Goal: Transaction & Acquisition: Book appointment/travel/reservation

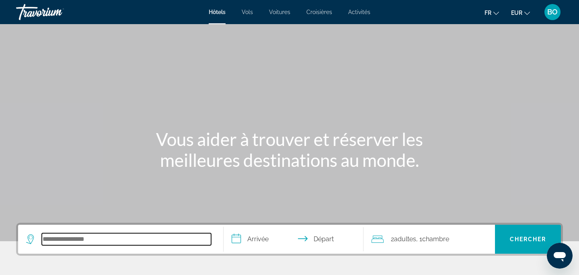
click at [75, 239] on input "Search hotel destination" at bounding box center [126, 239] width 169 height 12
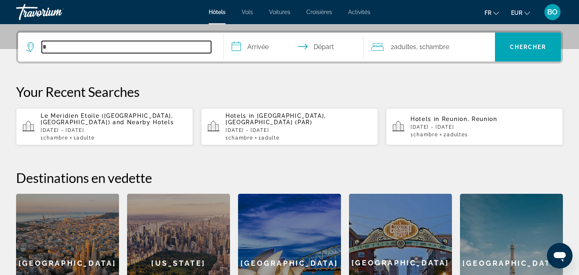
scroll to position [197, 0]
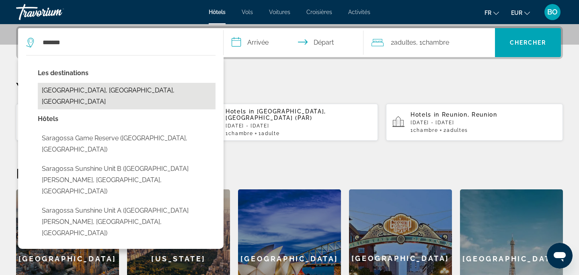
click at [143, 90] on button "[GEOGRAPHIC_DATA], [GEOGRAPHIC_DATA], [GEOGRAPHIC_DATA]" at bounding box center [127, 96] width 178 height 27
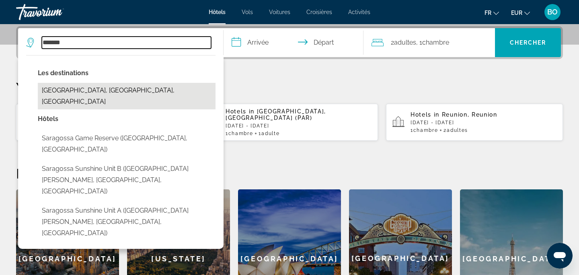
type input "**********"
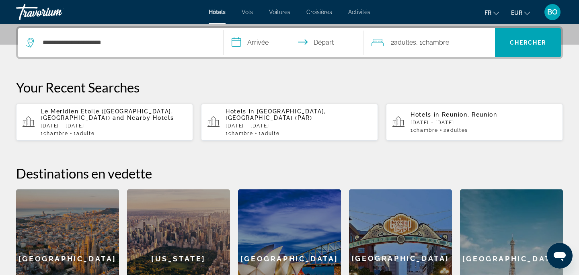
click at [265, 41] on input "**********" at bounding box center [295, 43] width 143 height 31
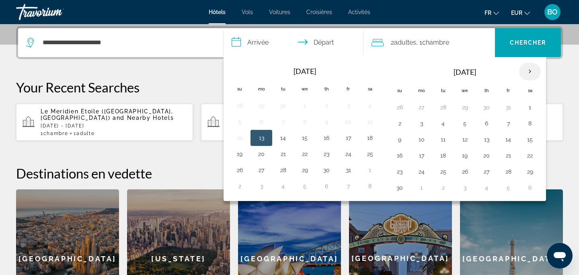
click at [529, 70] on th "Next month" at bounding box center [530, 72] width 22 height 18
click at [418, 168] on button "29" at bounding box center [421, 171] width 13 height 11
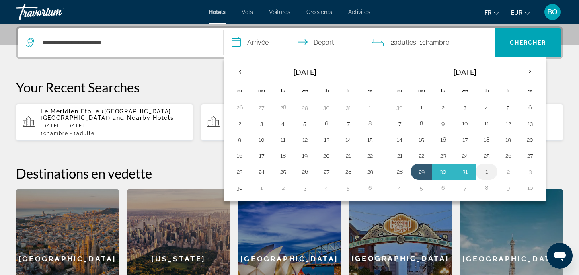
click at [489, 175] on button "1" at bounding box center [486, 171] width 13 height 11
type input "**********"
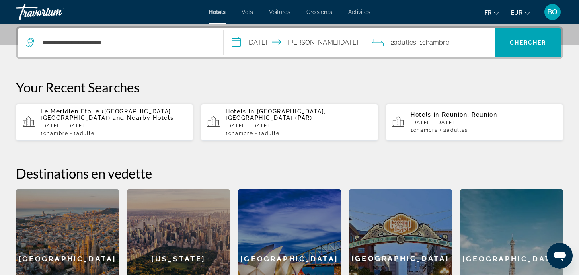
click at [472, 47] on div "2 Adulte Adultes , 1 Chambre pièces" at bounding box center [434, 42] width 124 height 11
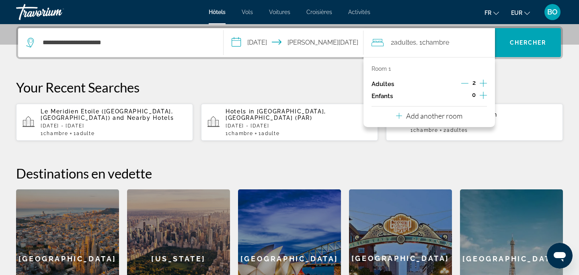
click at [484, 86] on icon "Increment adults" at bounding box center [483, 83] width 7 height 10
click at [484, 94] on icon "Increment children" at bounding box center [483, 95] width 7 height 10
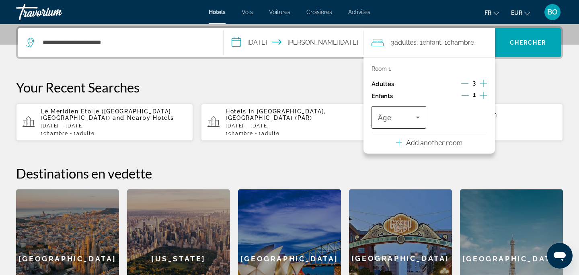
click at [394, 120] on span "Travelers: 3 adults, 1 child" at bounding box center [397, 118] width 38 height 10
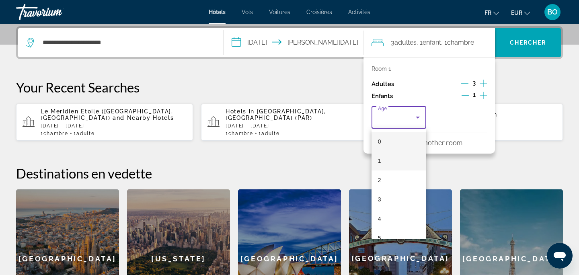
click at [390, 160] on mat-option "1" at bounding box center [399, 160] width 55 height 19
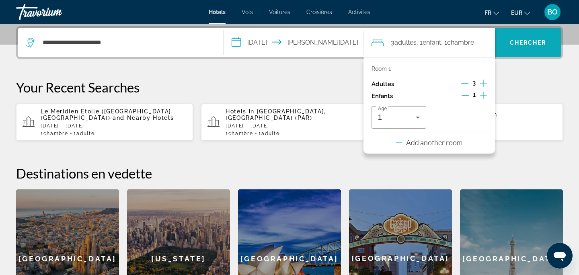
click at [533, 41] on span "Chercher" at bounding box center [528, 42] width 37 height 6
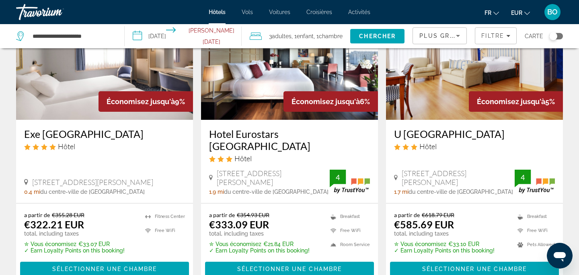
scroll to position [83, 0]
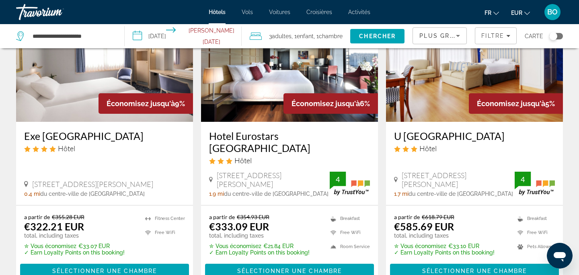
click at [68, 83] on img "Main content" at bounding box center [104, 57] width 177 height 129
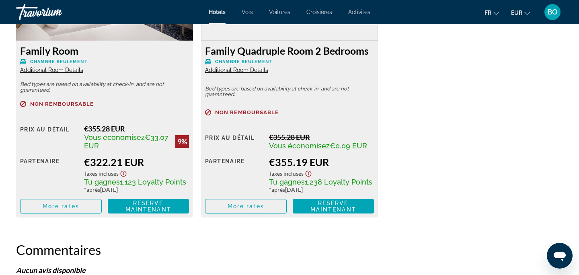
scroll to position [1312, 0]
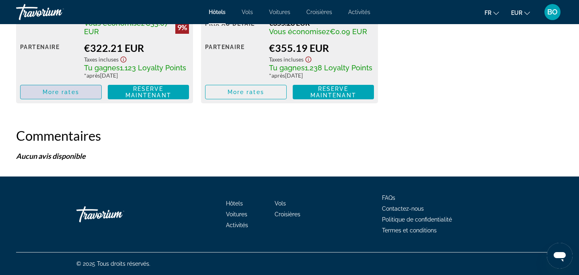
click at [66, 96] on span "Main content" at bounding box center [61, 91] width 81 height 19
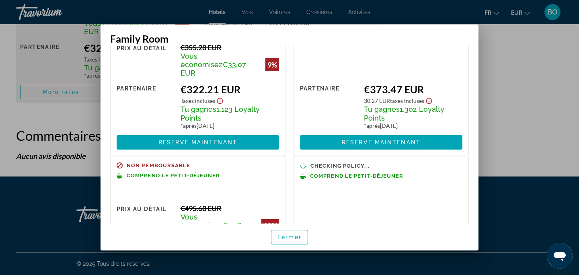
scroll to position [0, 0]
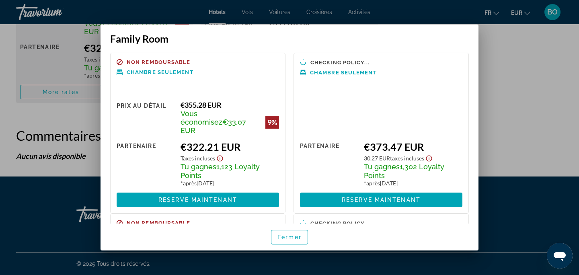
click at [493, 125] on div at bounding box center [289, 137] width 579 height 275
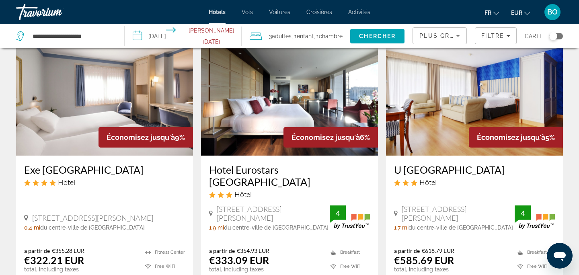
scroll to position [28, 0]
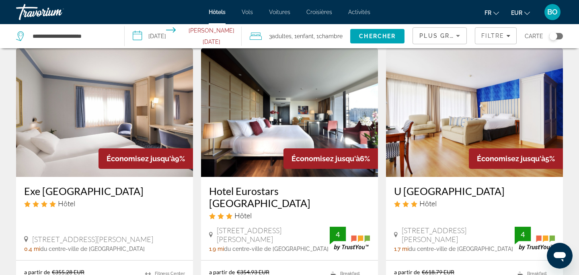
click at [249, 190] on h3 "Hotel Eurostars [GEOGRAPHIC_DATA]" at bounding box center [289, 197] width 161 height 24
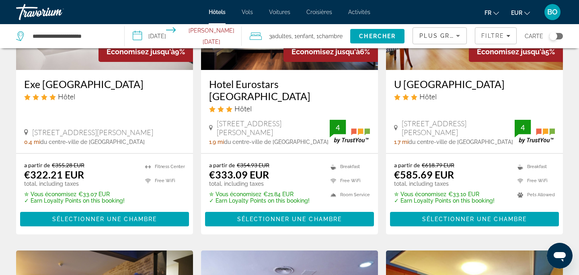
scroll to position [137, 0]
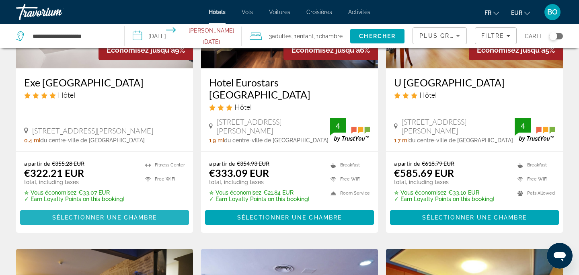
click at [90, 214] on span "Sélectionner une chambre" at bounding box center [104, 217] width 105 height 6
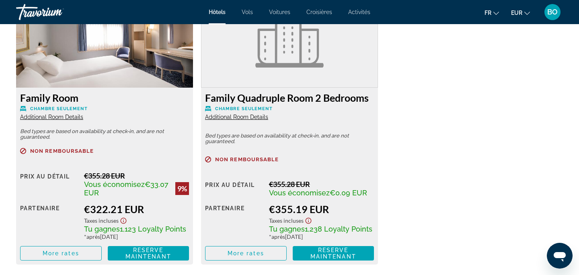
scroll to position [1152, 0]
